Goal: Find specific page/section: Find specific page/section

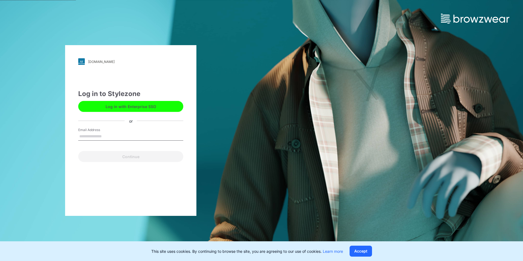
click at [96, 137] on input "Email Address" at bounding box center [130, 136] width 105 height 8
type input "**********"
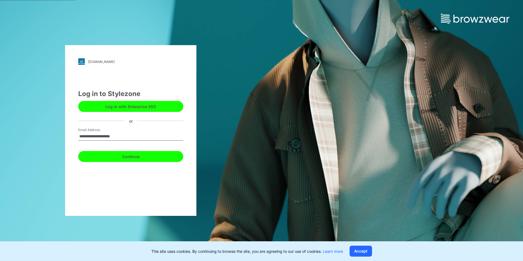
click at [102, 159] on button "Continue" at bounding box center [130, 156] width 105 height 11
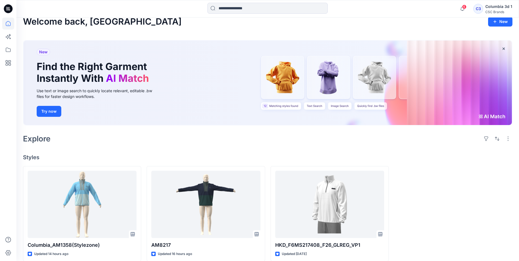
scroll to position [14, 0]
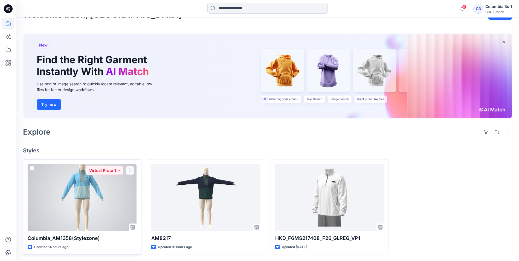
click at [131, 171] on button "button" at bounding box center [129, 170] width 9 height 9
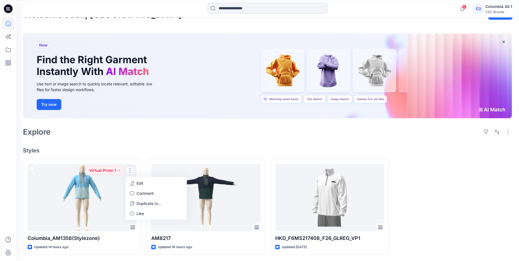
click at [125, 153] on h4 "Styles" at bounding box center [267, 150] width 489 height 7
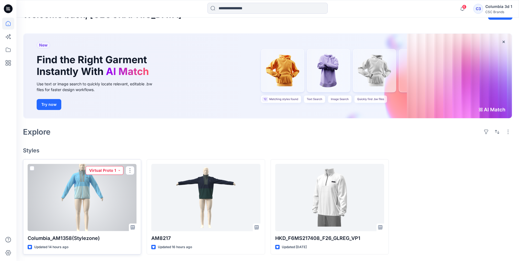
click at [121, 172] on button "Virtual Proto 1" at bounding box center [105, 170] width 38 height 9
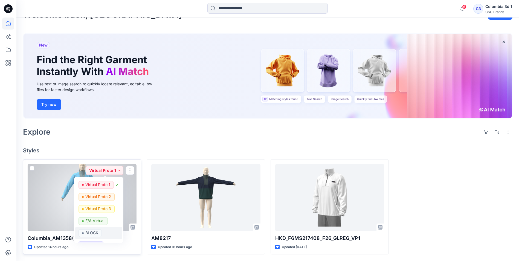
scroll to position [21, 0]
click at [131, 171] on button "button" at bounding box center [129, 170] width 9 height 9
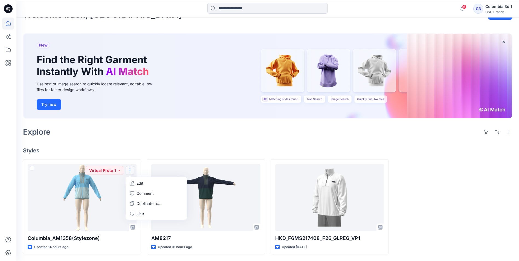
click at [124, 147] on div "Welcome back, Columbia New New Find the Right Garment Instantly With AI Match U…" at bounding box center [267, 132] width 502 height 258
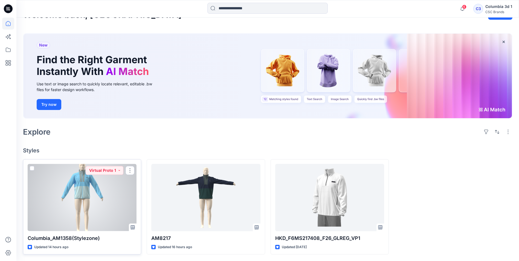
click at [83, 217] on div at bounding box center [82, 197] width 109 height 67
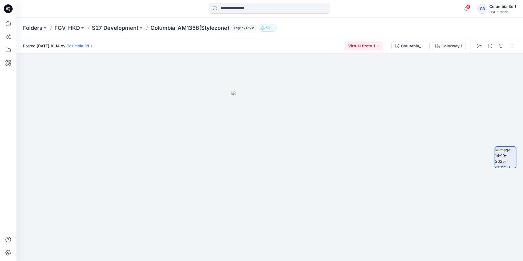
click at [274, 27] on icon "button" at bounding box center [272, 27] width 3 height 3
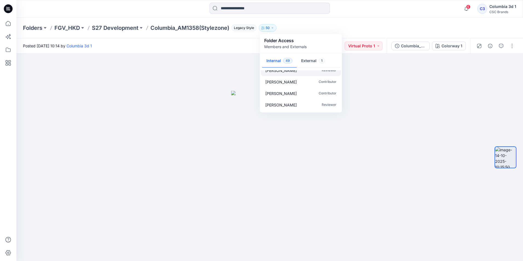
scroll to position [109, 0]
